Goal: Information Seeking & Learning: Learn about a topic

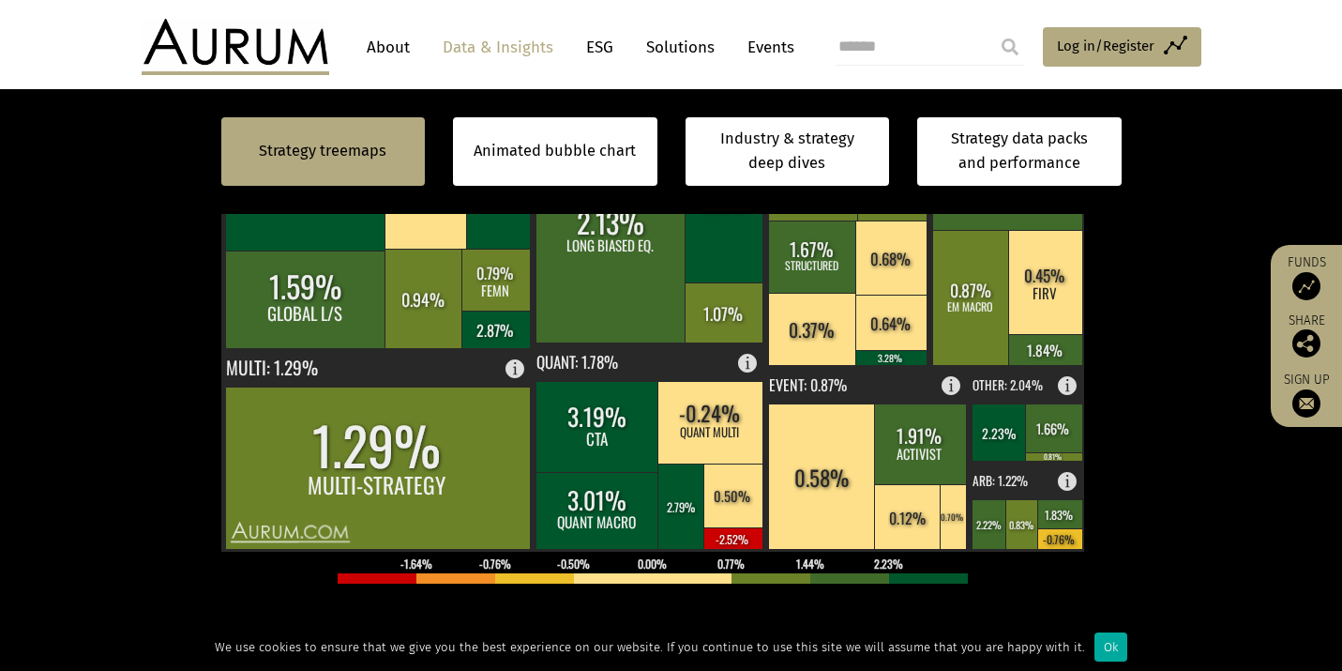
scroll to position [702, 0]
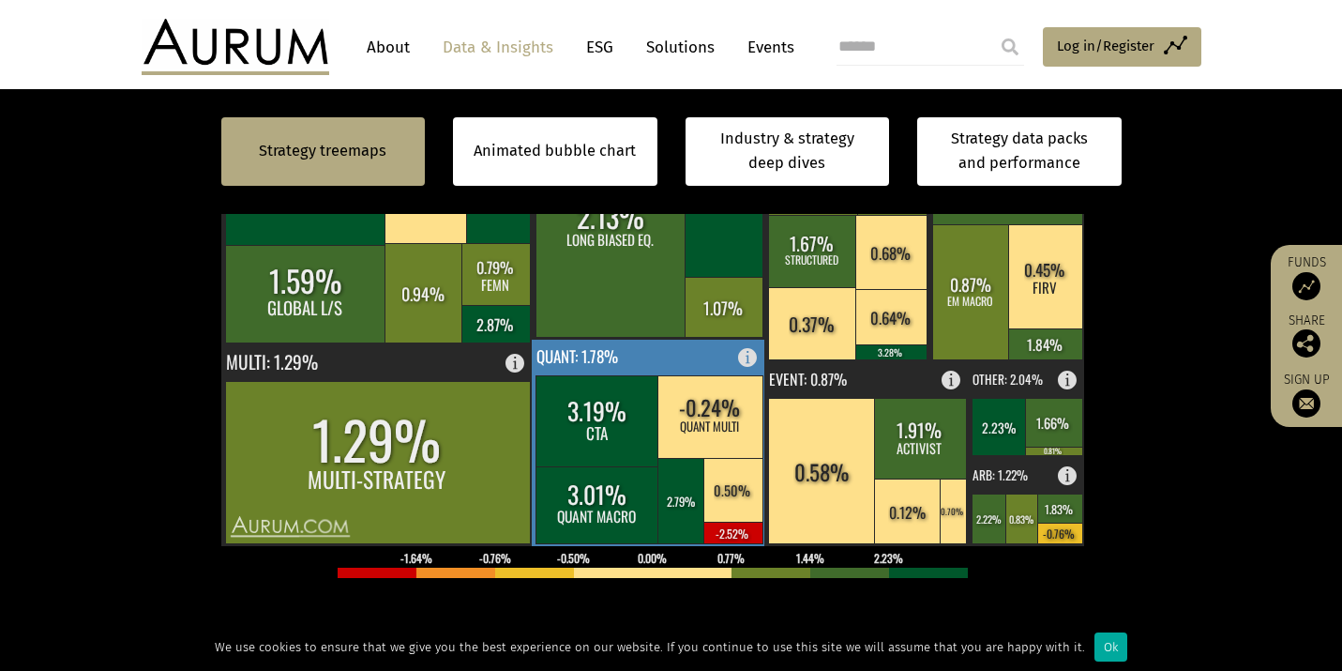
click at [595, 509] on rect at bounding box center [598, 504] width 124 height 77
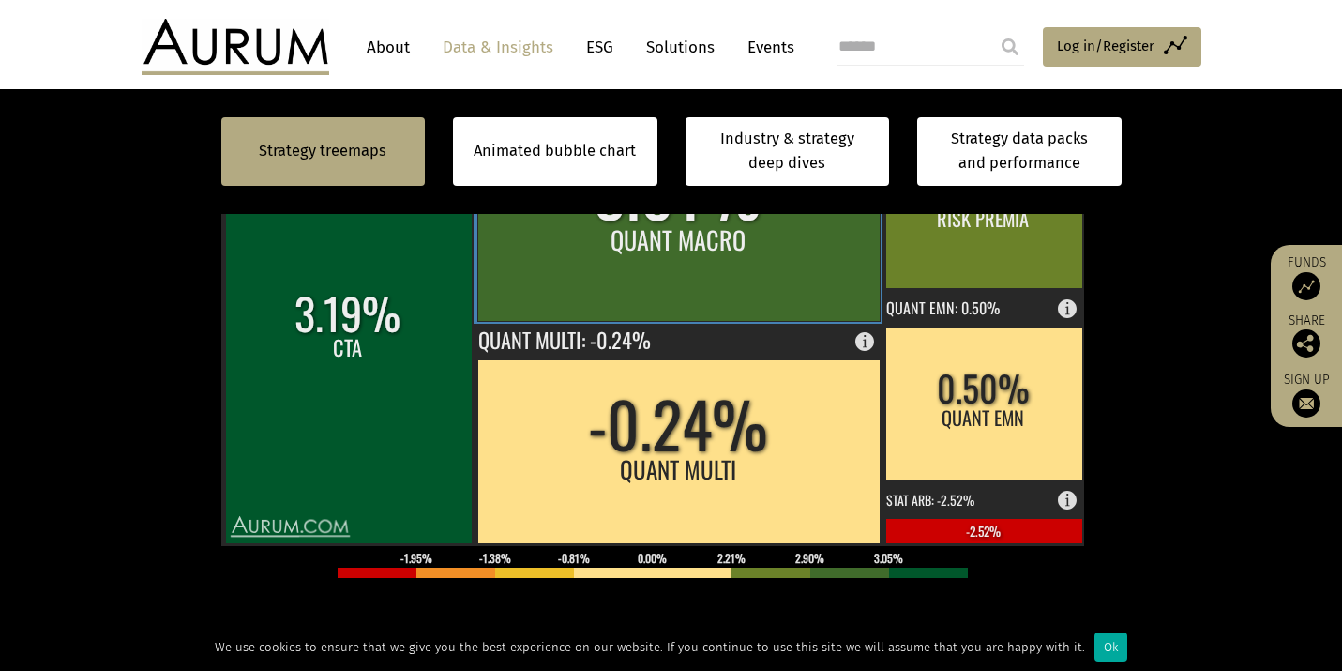
click at [680, 256] on rect at bounding box center [678, 220] width 402 height 201
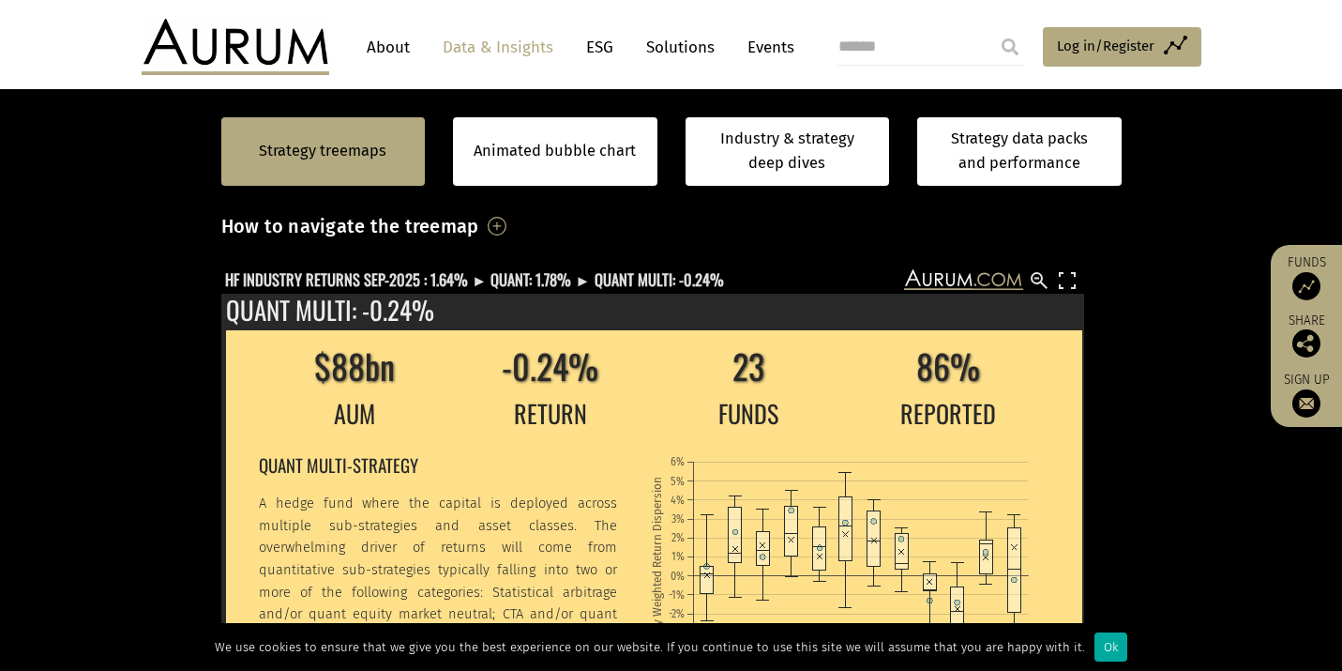
scroll to position [501, 0]
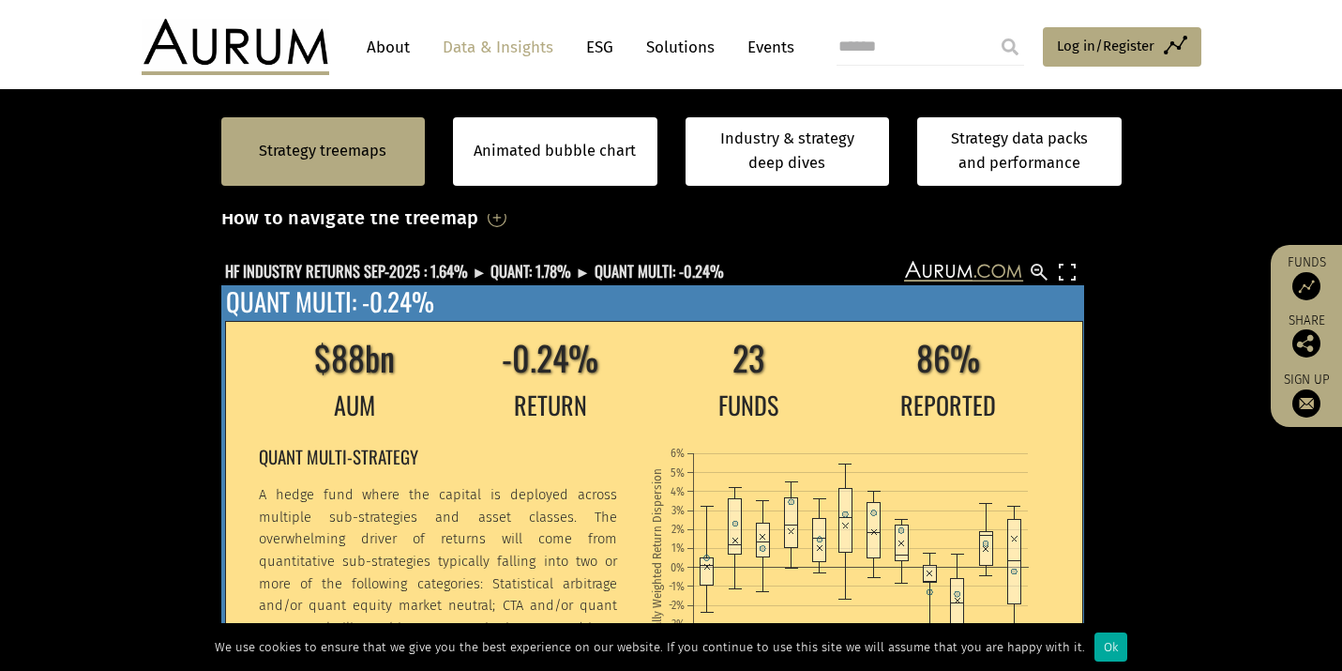
click at [598, 318] on div "$88bn -0.24% 23 86% AUM RETURN FUNDS REPORTED QUANT MULTI-STRATEGY A hedge fund…" at bounding box center [652, 516] width 863 height 462
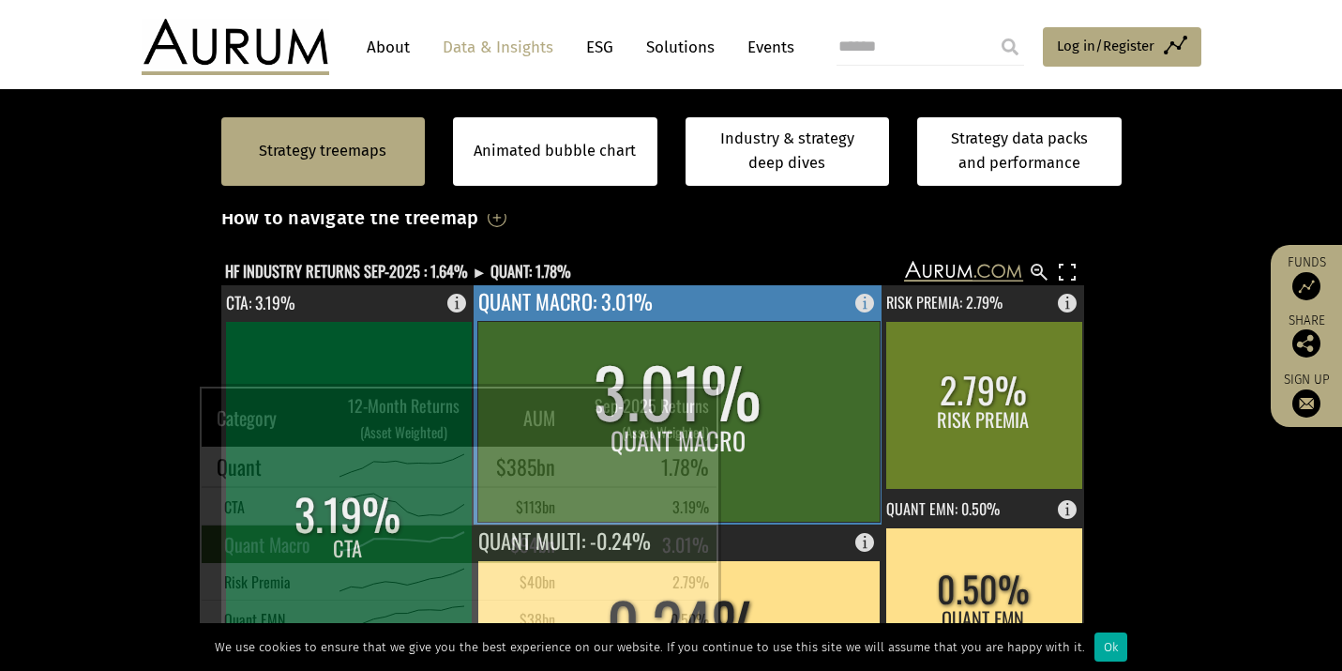
click at [724, 404] on rect at bounding box center [678, 421] width 402 height 201
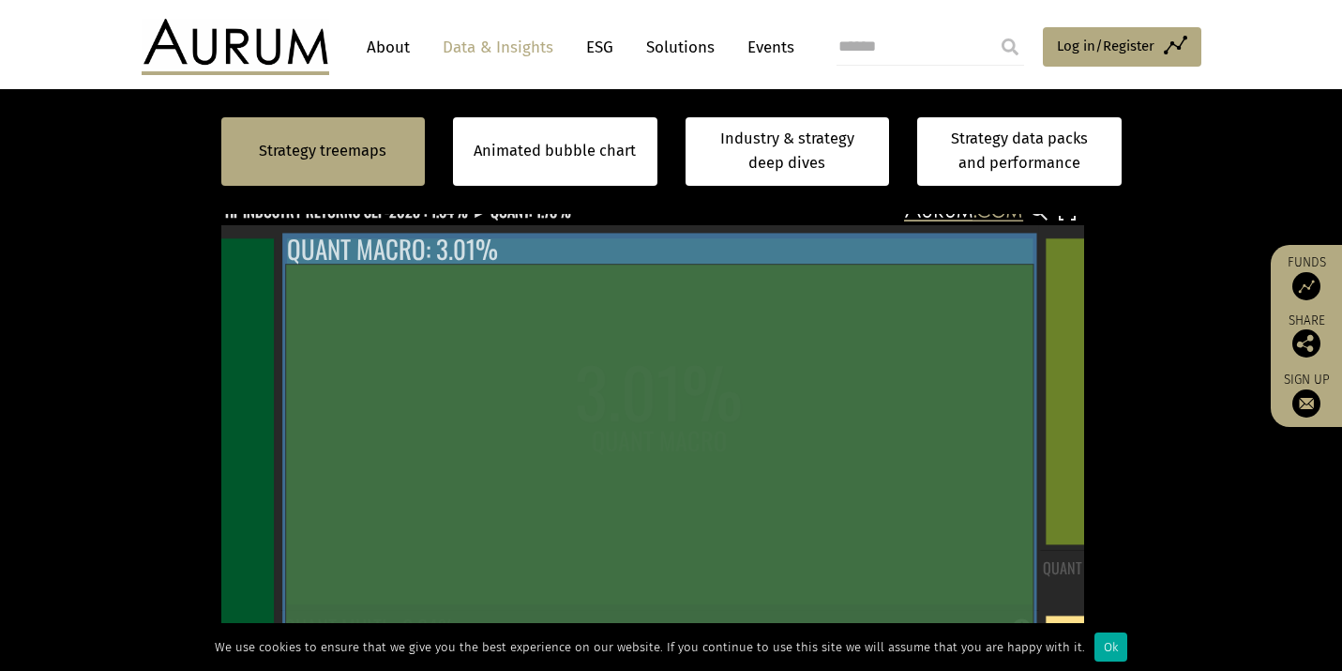
scroll to position [562, 0]
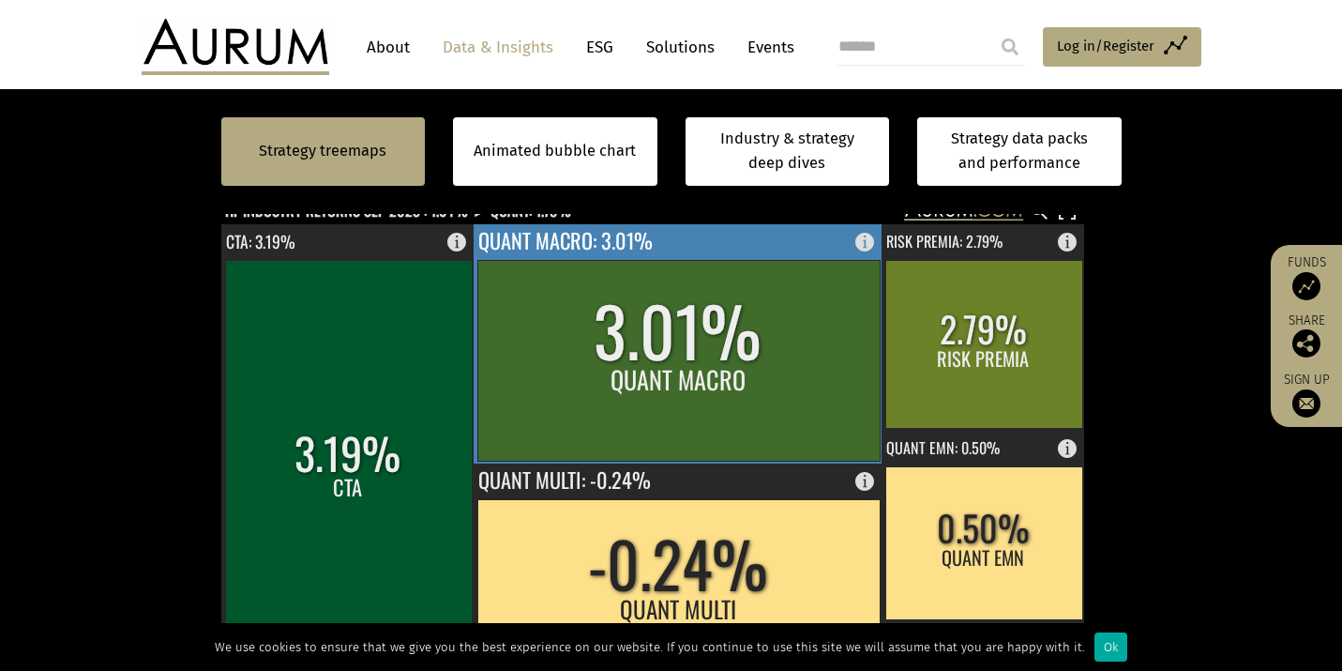
click at [700, 361] on rect at bounding box center [678, 360] width 402 height 201
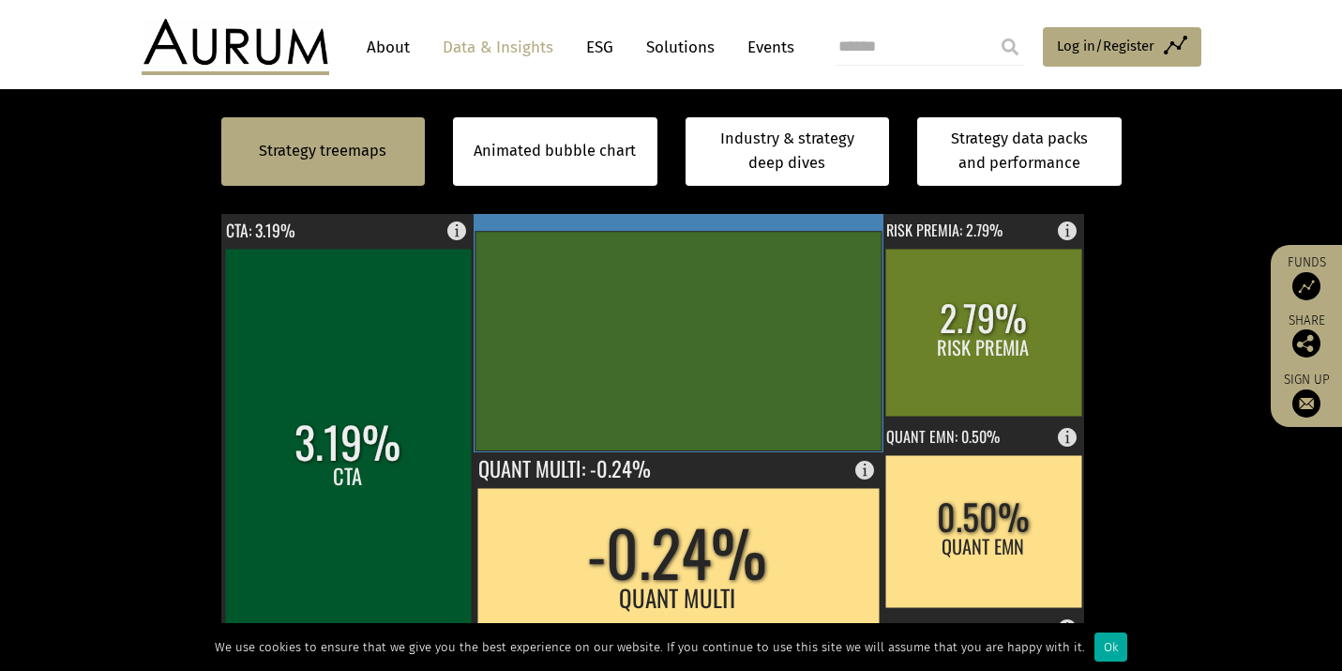
scroll to position [554, 0]
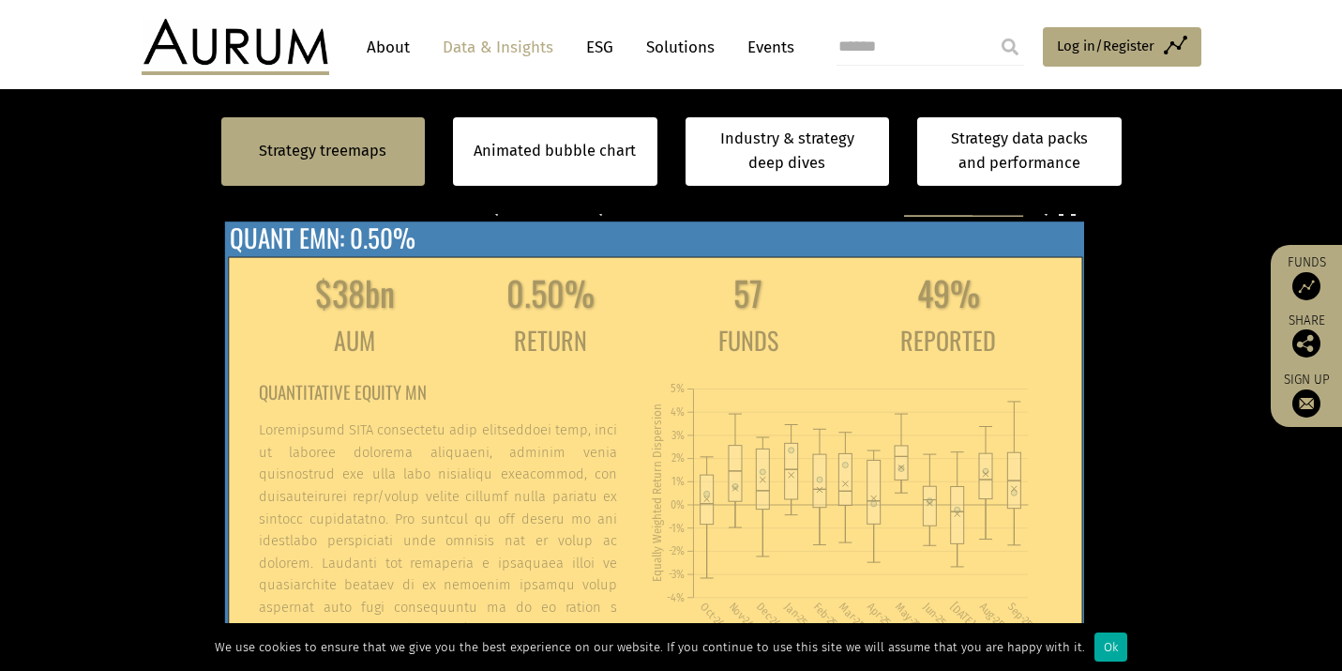
scroll to position [558, 0]
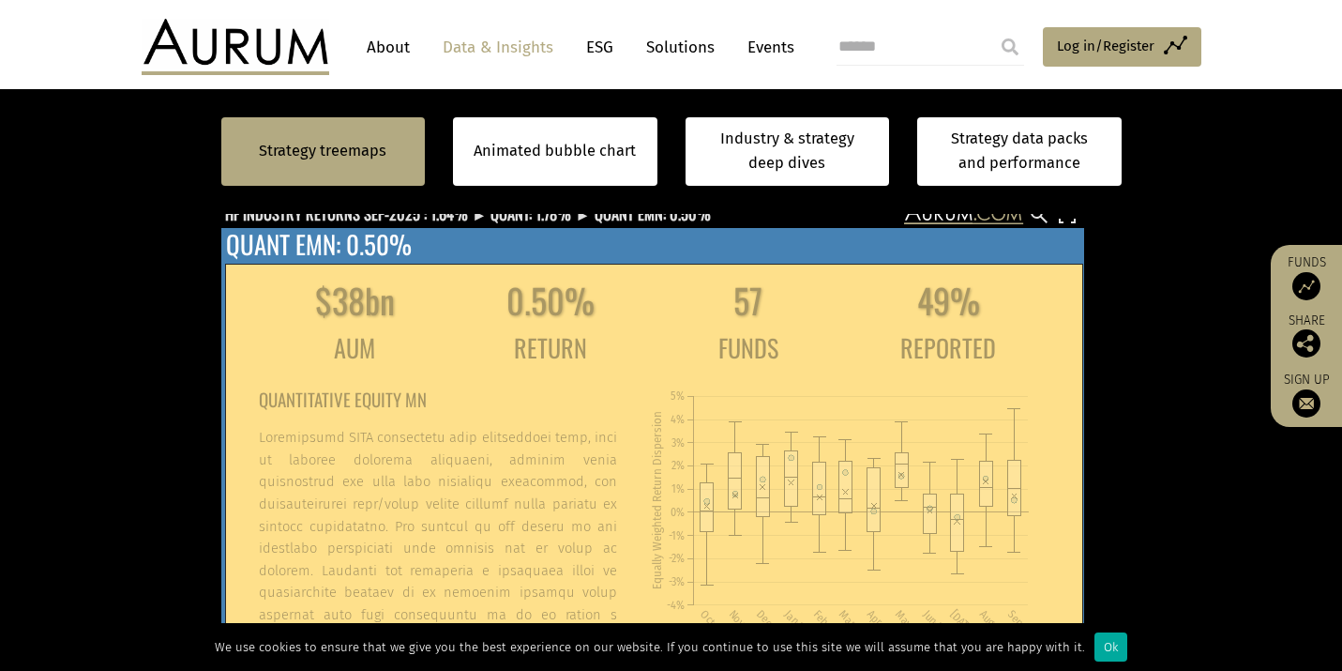
click at [730, 387] on icon "Oct-24 Nov-24 Dec-24 Jan-25 Feb-25 Mar-25 Apr-25 May-25 Jun-25 Jul-25 Aug-25 Se…" at bounding box center [847, 504] width 397 height 265
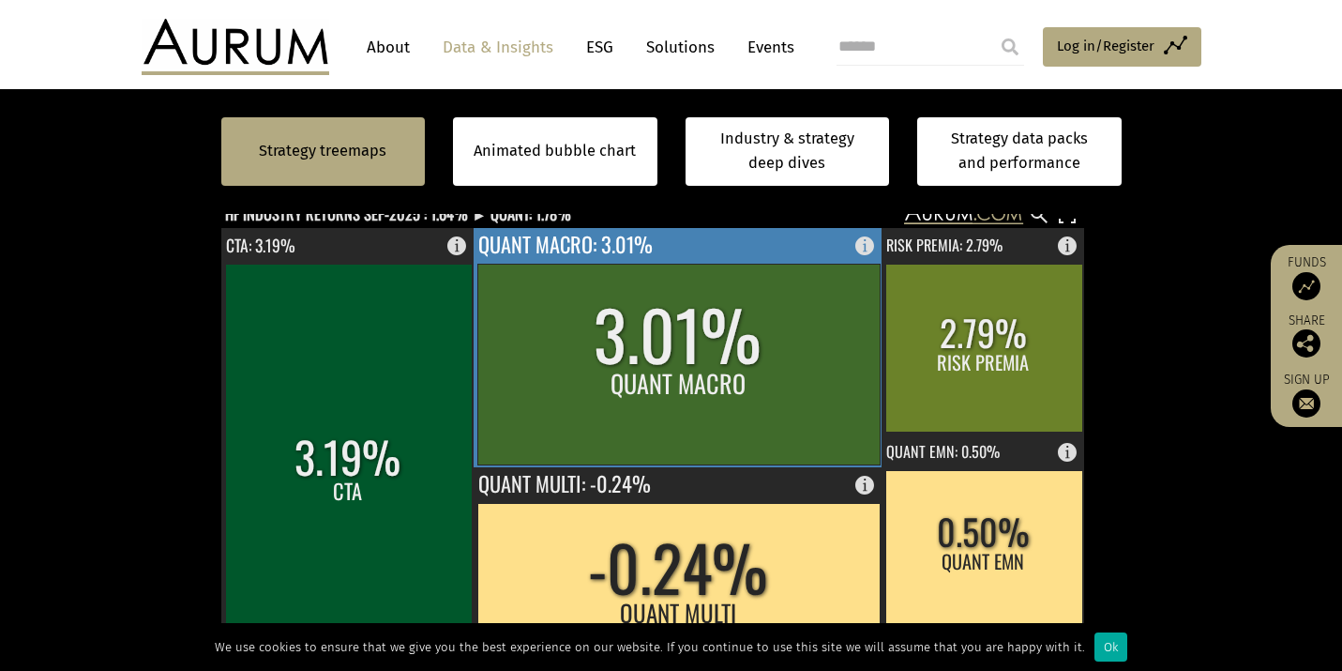
click at [773, 375] on rect at bounding box center [678, 364] width 402 height 201
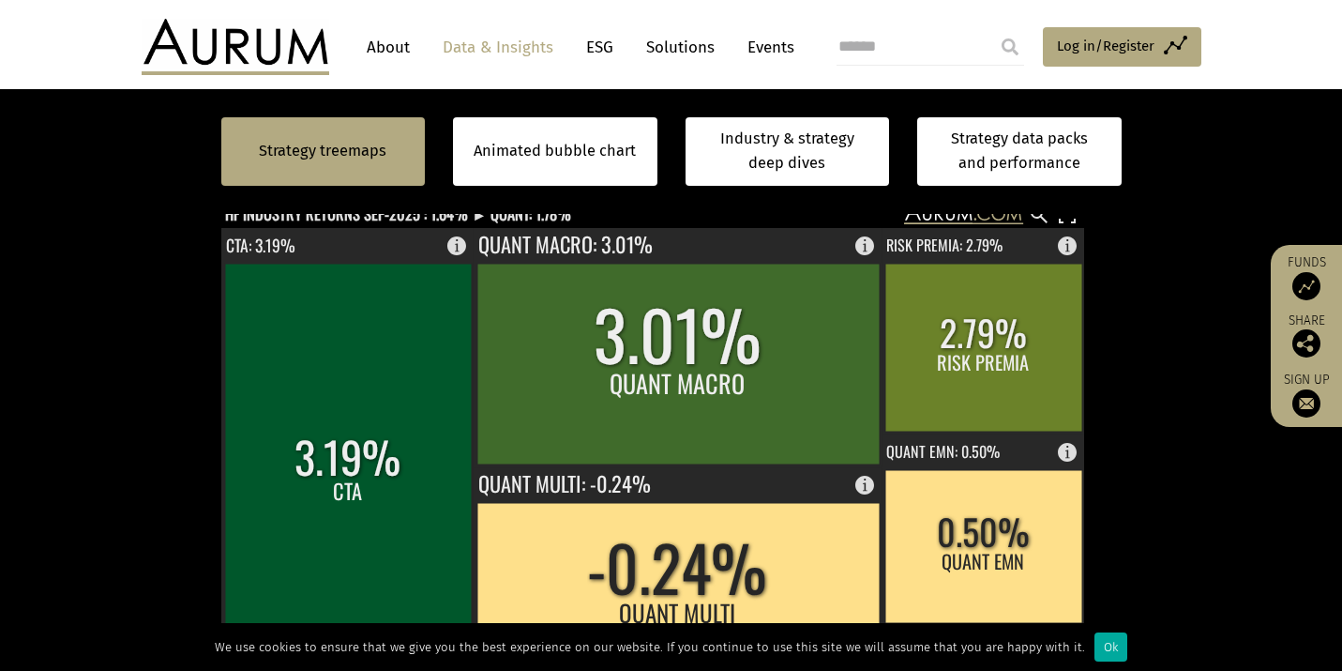
scroll to position [0, 0]
